Goal: Connect with others: Connect with other users

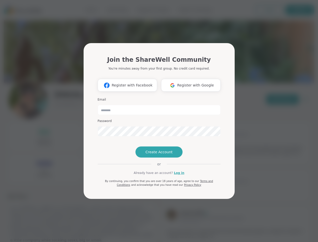
click at [127, 85] on span "Register with Facebook" at bounding box center [131, 85] width 41 height 5
click at [191, 85] on span "Register with Google" at bounding box center [195, 85] width 37 height 5
click at [159, 152] on span "Create Account" at bounding box center [158, 151] width 27 height 5
